Goal: Find specific page/section: Find specific page/section

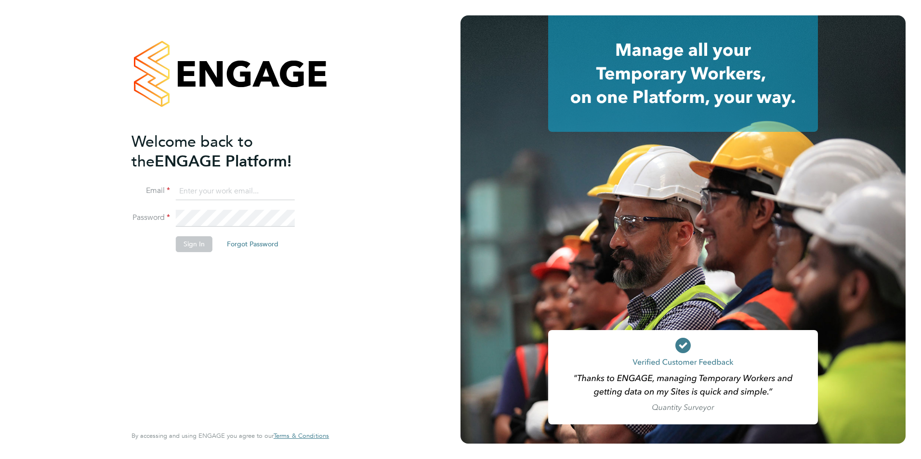
type input "[EMAIL_ADDRESS][DOMAIN_NAME]"
click at [189, 246] on button "Sign In" at bounding box center [194, 243] width 37 height 15
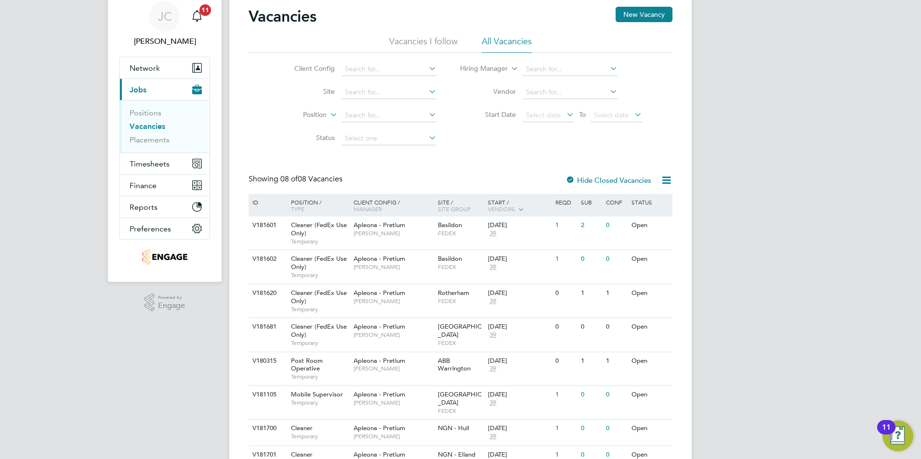
scroll to position [76, 0]
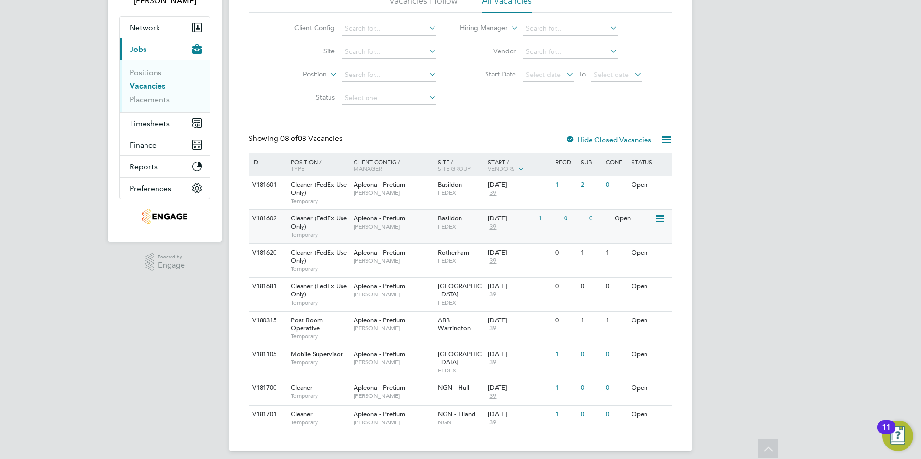
click at [364, 215] on span "Apleona - Pretium" at bounding box center [379, 218] width 52 height 8
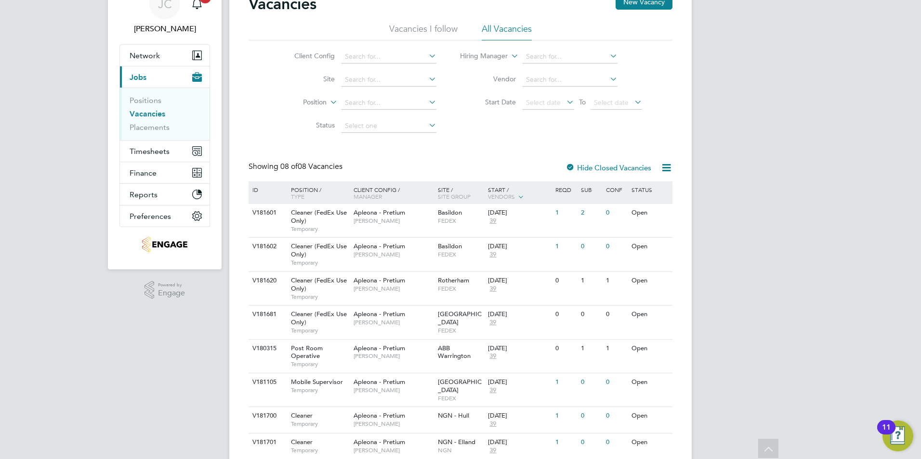
scroll to position [0, 0]
